Goal: Information Seeking & Learning: Learn about a topic

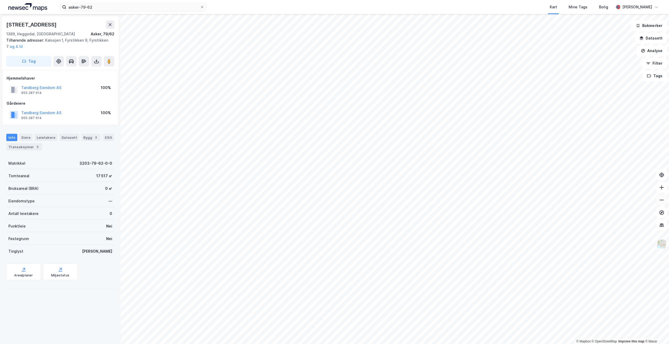
click at [662, 199] on icon at bounding box center [661, 200] width 5 height 5
